Goal: Check status

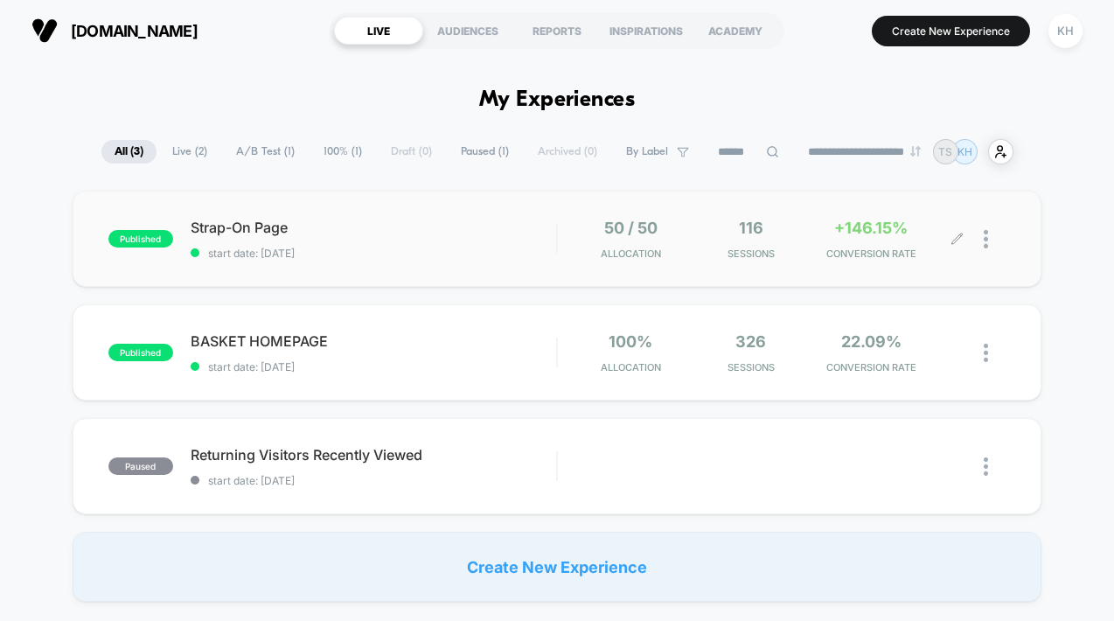
click at [843, 237] on span "+146.15%" at bounding box center [870, 228] width 73 height 18
click at [407, 360] on span "start date: 15/08/2025" at bounding box center [373, 366] width 365 height 13
